Goal: Task Accomplishment & Management: Manage account settings

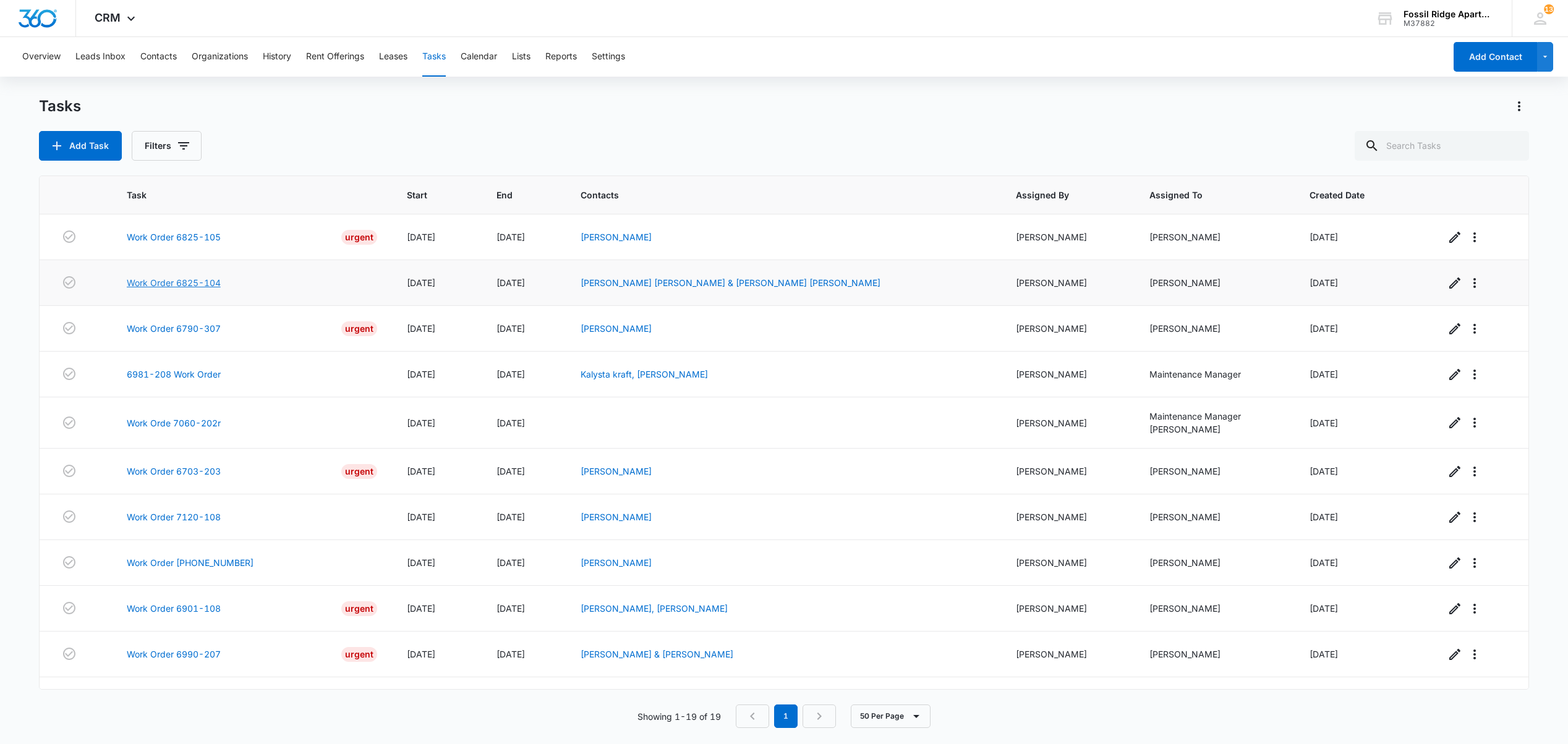
click at [201, 288] on link "Work Order 6825-104" at bounding box center [174, 282] width 94 height 13
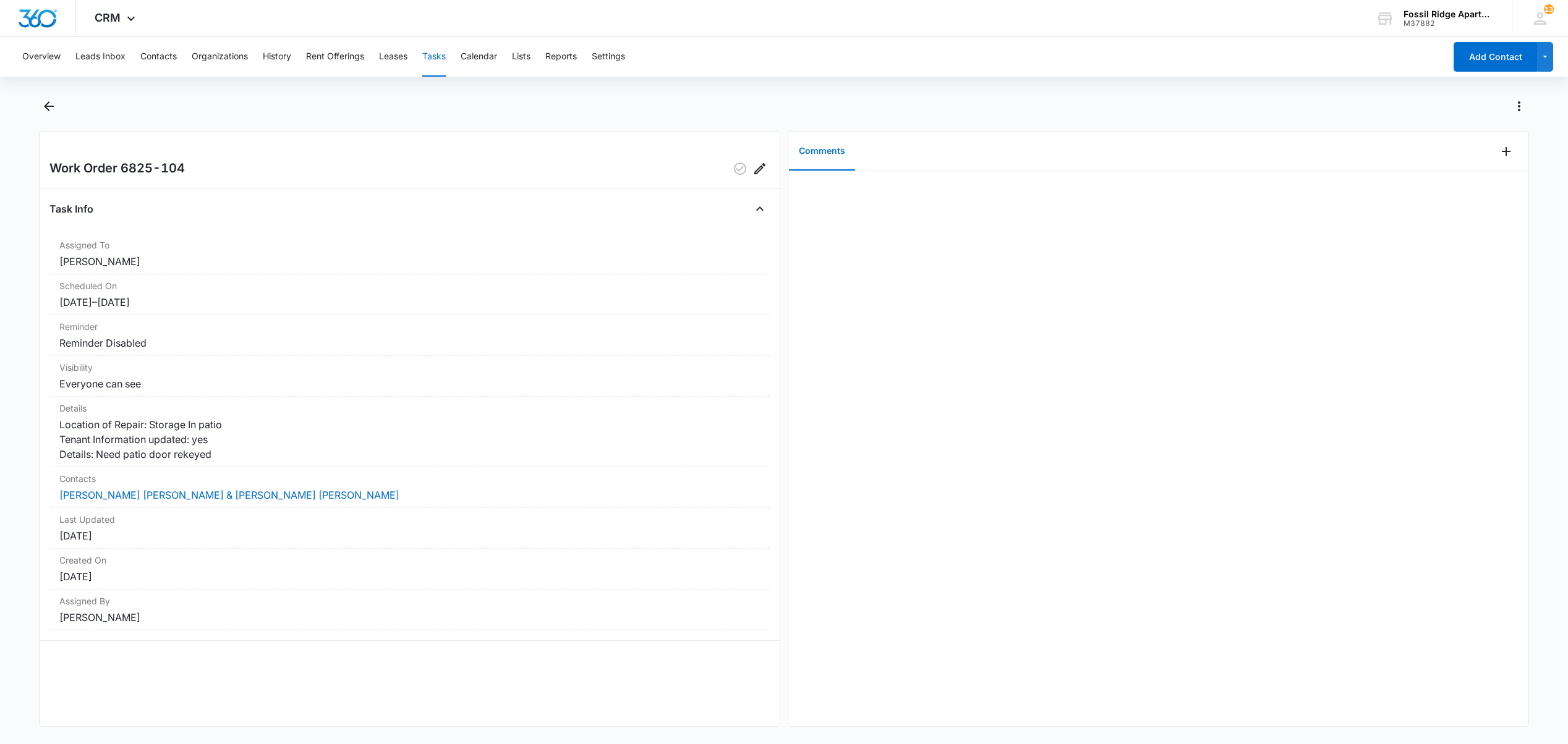
click at [441, 59] on button "Tasks" at bounding box center [433, 57] width 23 height 40
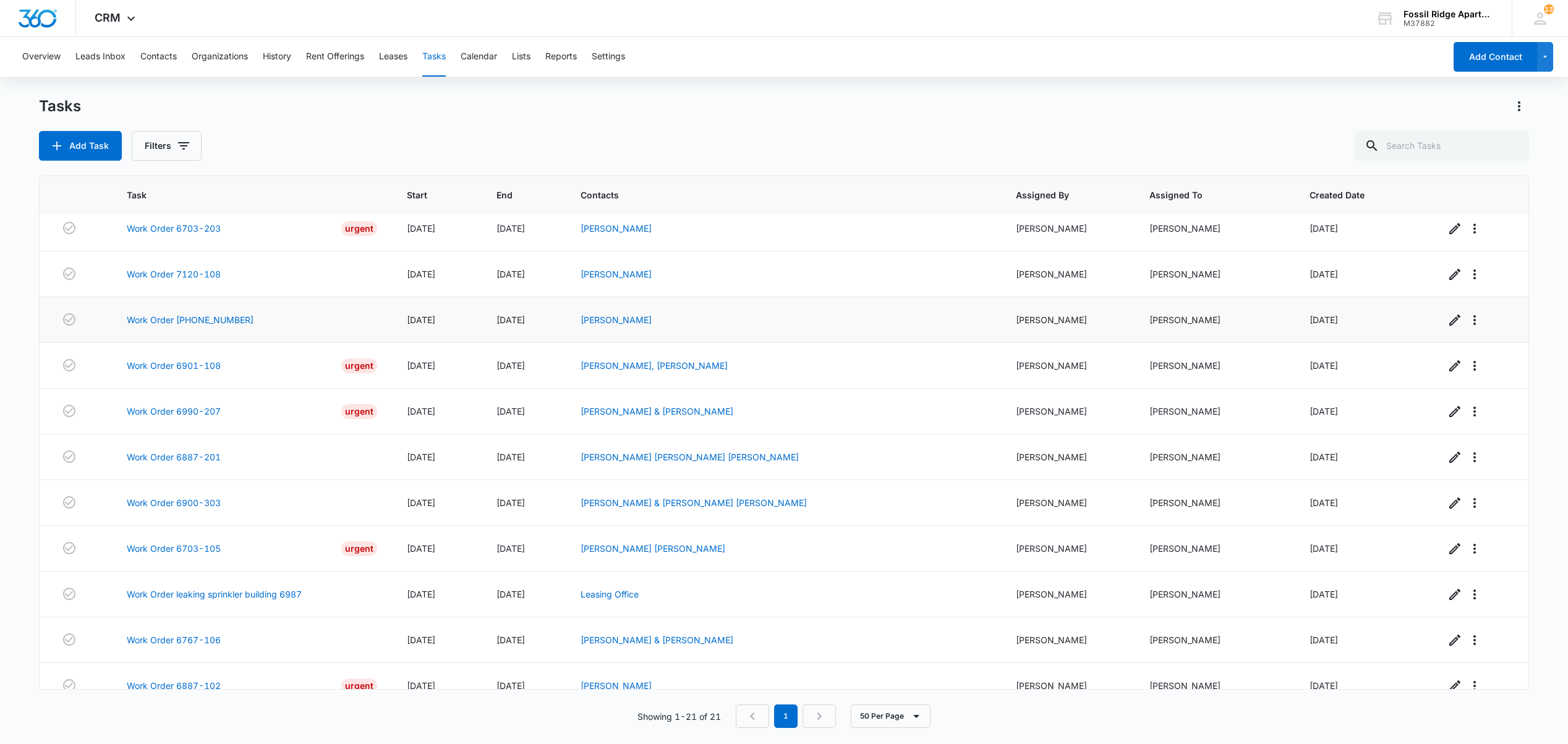
scroll to position [248, 0]
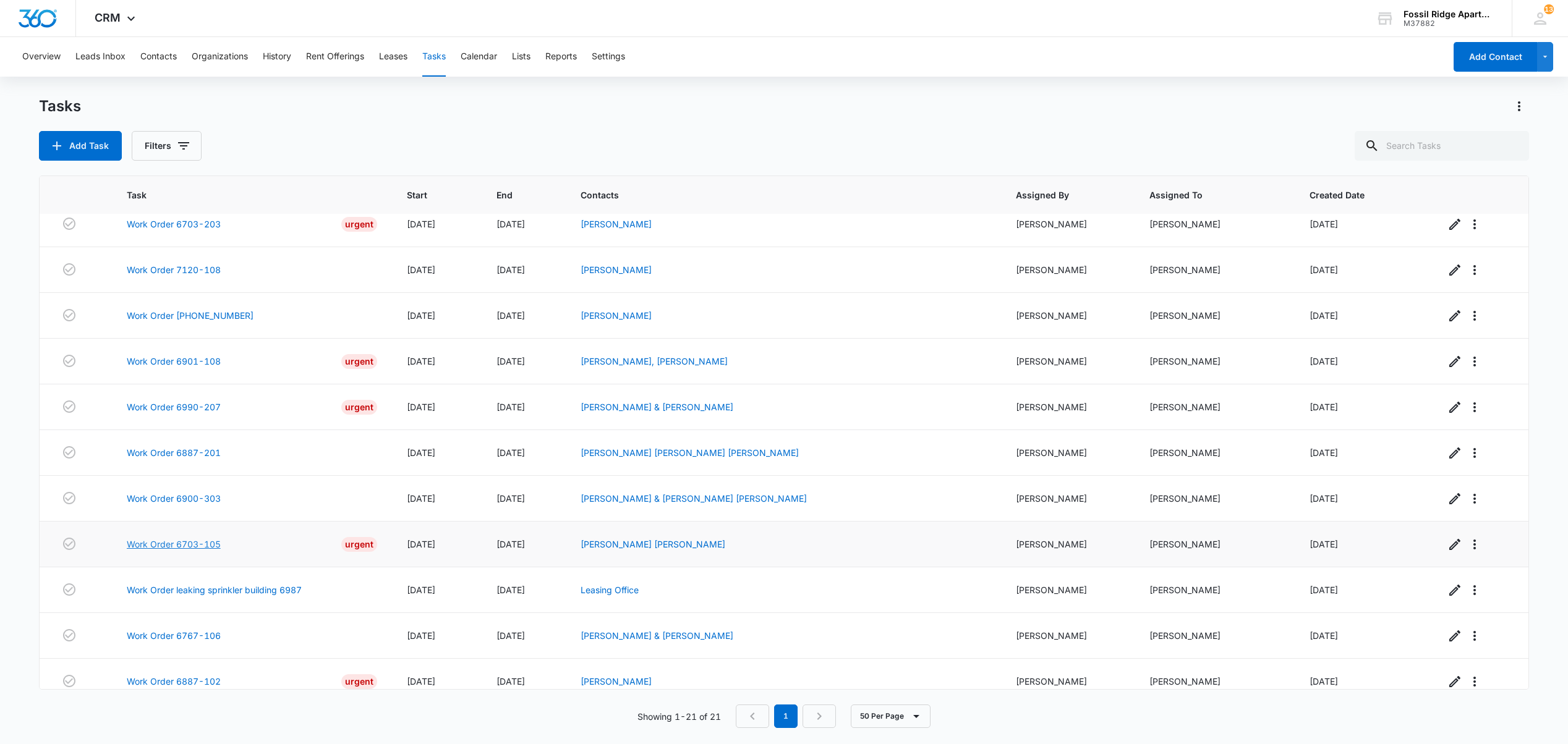
click at [189, 551] on link "Work Order 6703-105" at bounding box center [174, 544] width 94 height 13
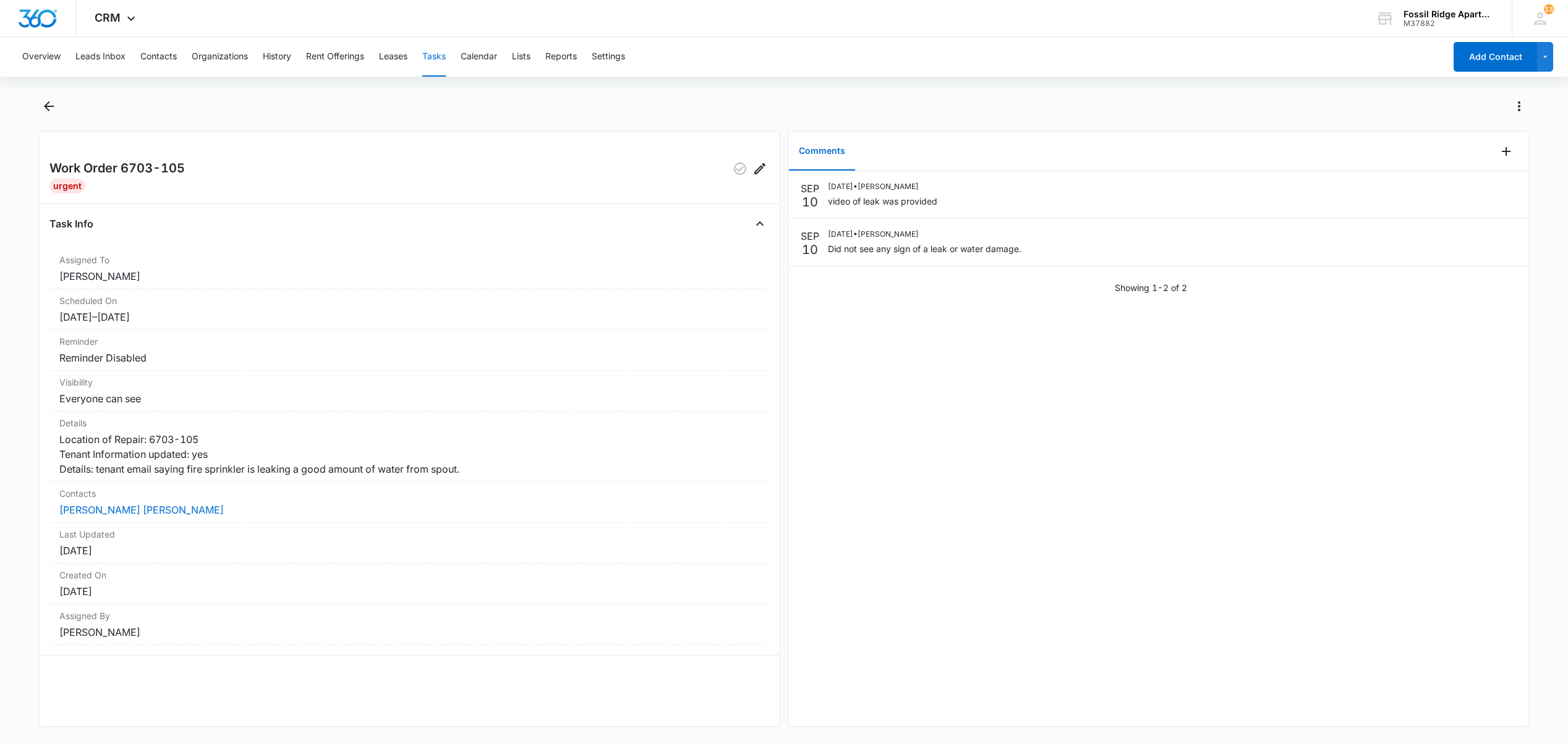
click at [436, 51] on button "Tasks" at bounding box center [433, 57] width 23 height 40
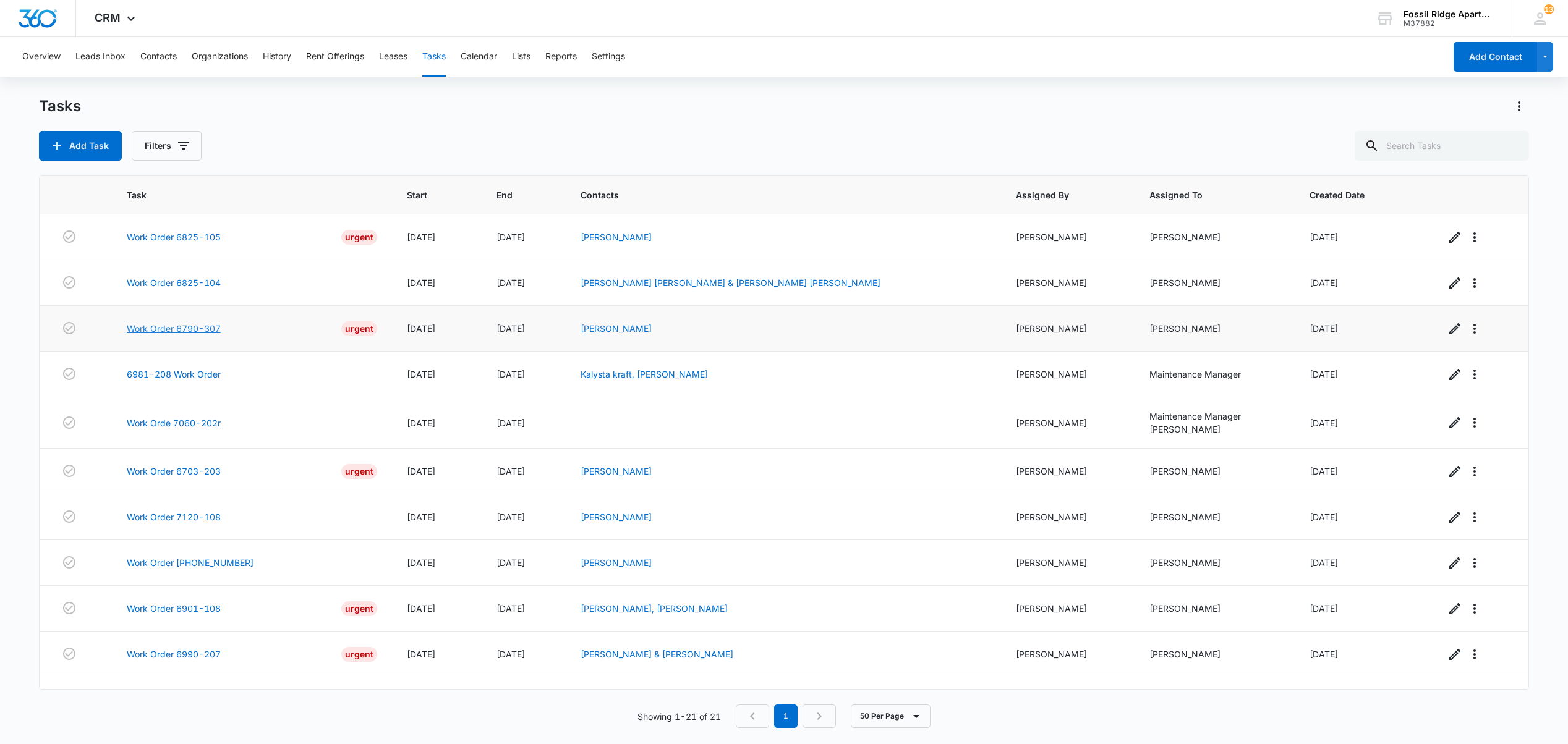
click at [188, 330] on link "Work Order 6790-307" at bounding box center [174, 329] width 94 height 13
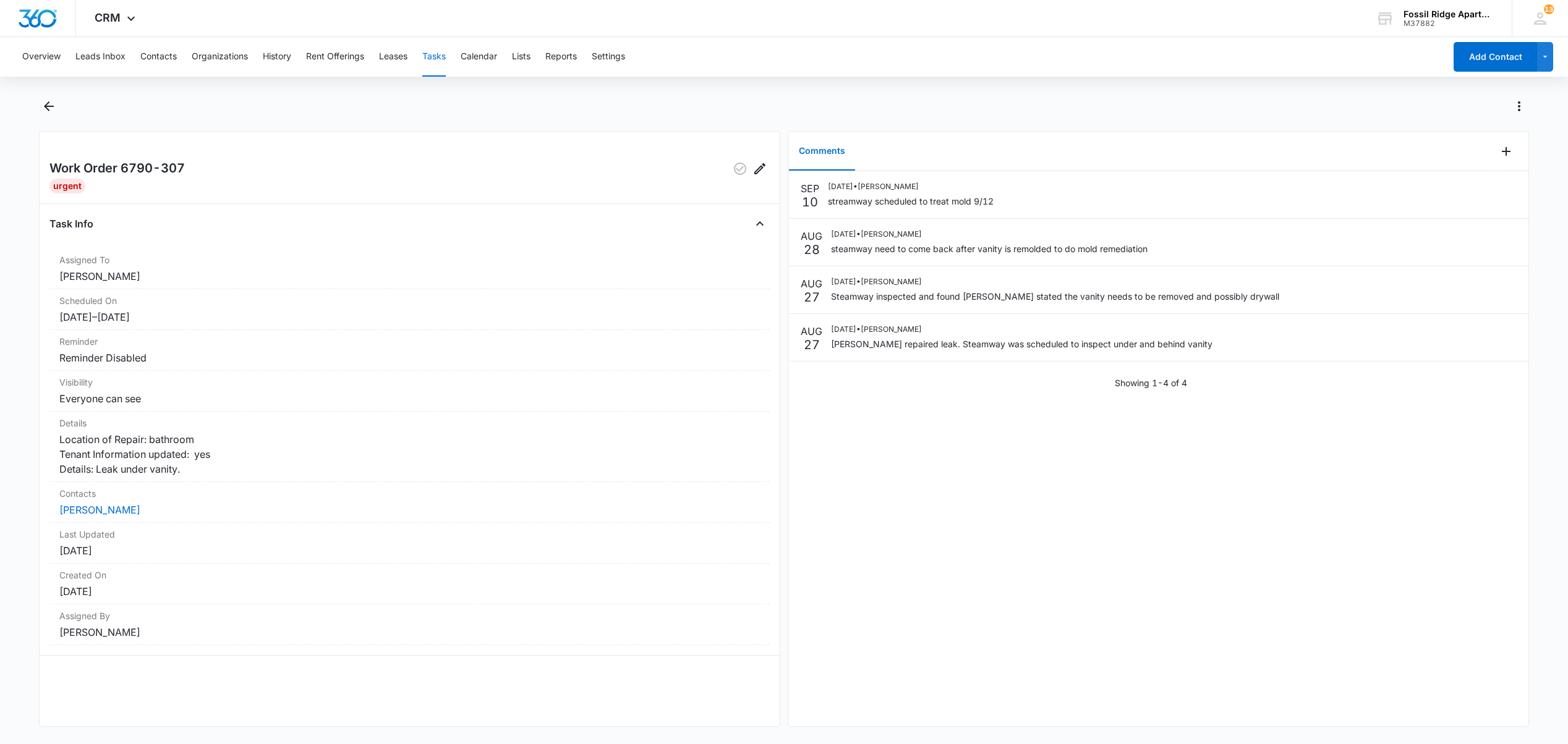
click at [428, 60] on button "Tasks" at bounding box center [433, 57] width 23 height 40
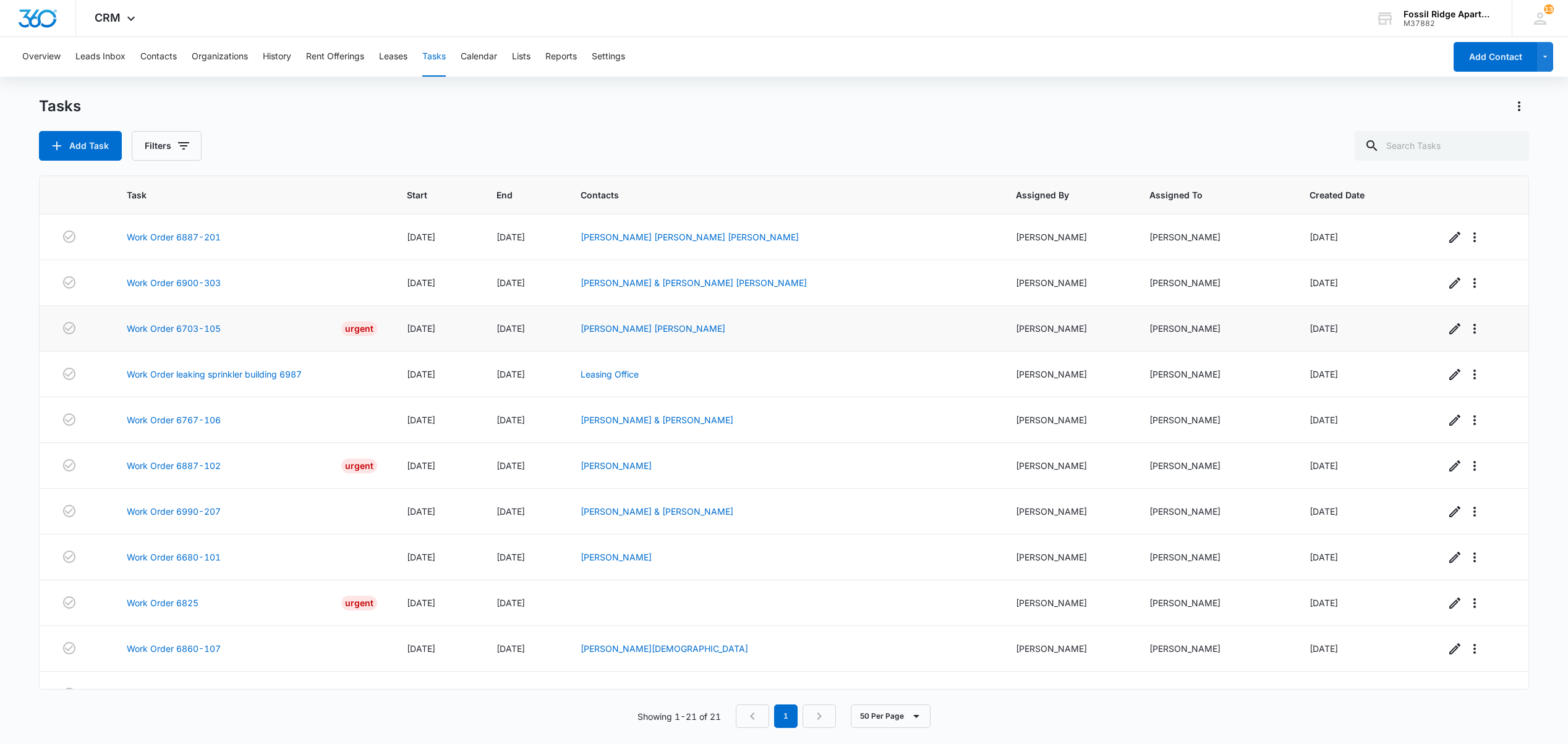
scroll to position [511, 0]
